Goal: Check status: Check status

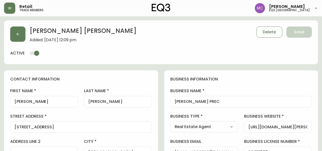
select select "BC"
select select "CA"
select select "CA_EN"
select select "Other"
select select "Real Estate Agent"
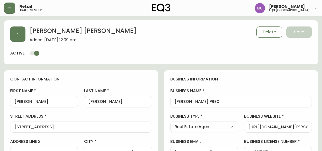
select select "cjw10z96p001r6gs00juufhhe"
select select "false"
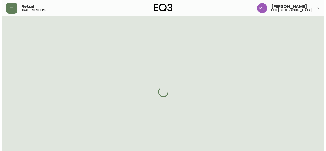
scroll to position [16, 0]
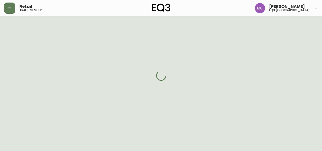
select select "BC"
select select "CA"
select select "CA_EN"
select select "Other"
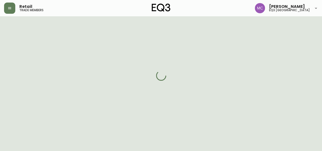
select select "false"
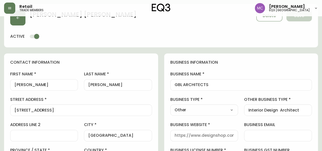
type input "EQ3 [GEOGRAPHIC_DATA]"
select select "cjw10z96p001r6gs00juufhhe"
click at [10, 7] on icon "button" at bounding box center [10, 8] width 4 height 4
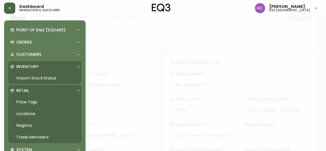
scroll to position [17, 0]
click at [37, 79] on link "Import Stock Status" at bounding box center [44, 78] width 73 height 12
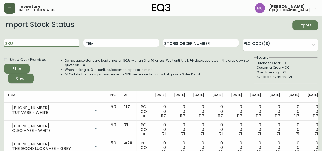
click at [27, 41] on input "SKU" at bounding box center [41, 43] width 75 height 8
paste input "3020-411-32-A"
type input "3020-411-32-A"
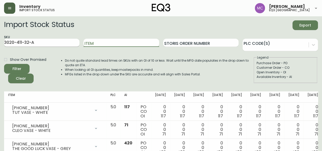
click at [4, 64] on button "Filter" at bounding box center [16, 69] width 25 height 10
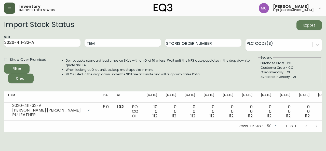
click at [309, 72] on div "Open Inventory - OI" at bounding box center [290, 72] width 58 height 5
